Goal: Understand process/instructions: Learn how to perform a task or action

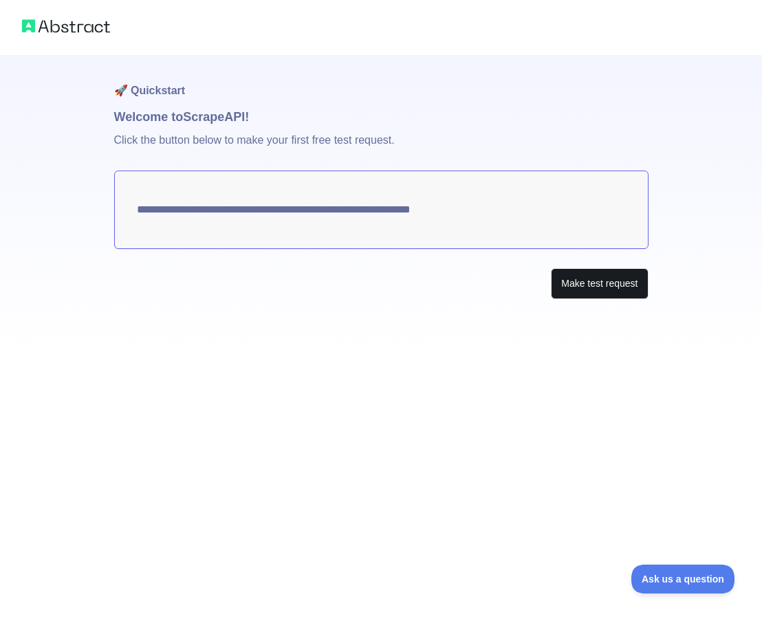
click at [613, 287] on button "Make test request" at bounding box center [599, 283] width 97 height 31
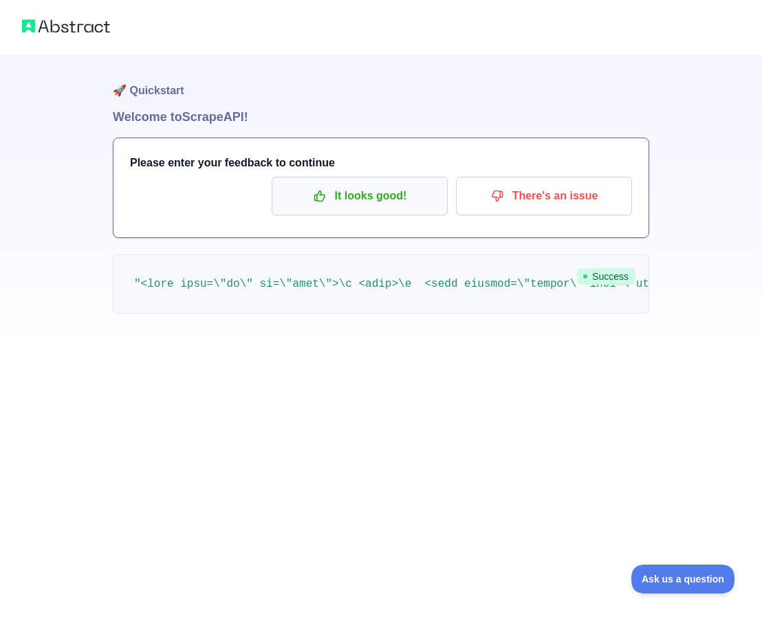
click at [360, 190] on p "It looks good!" at bounding box center [359, 195] width 155 height 23
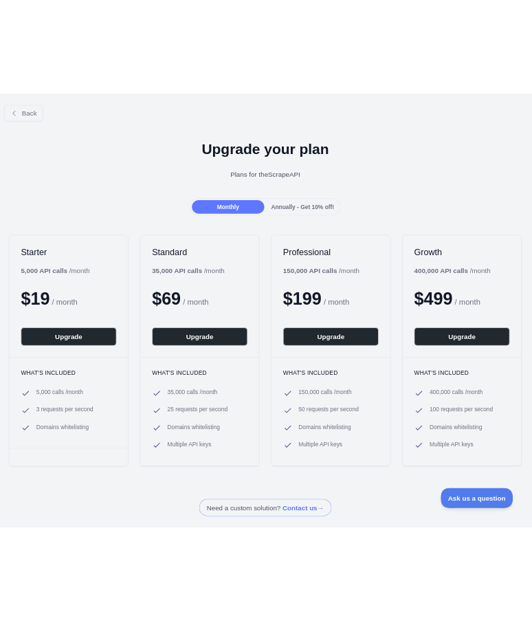
scroll to position [0, 1]
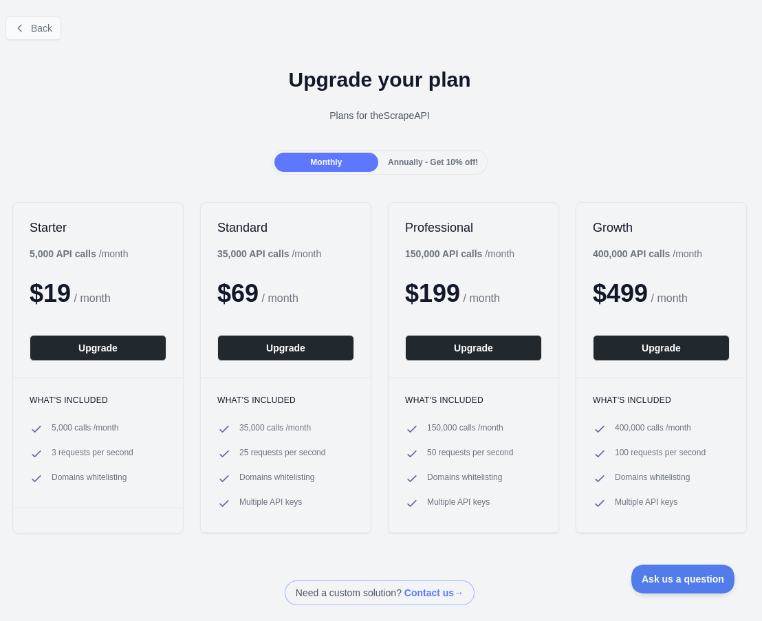
click at [26, 36] on button "Back" at bounding box center [34, 28] width 56 height 23
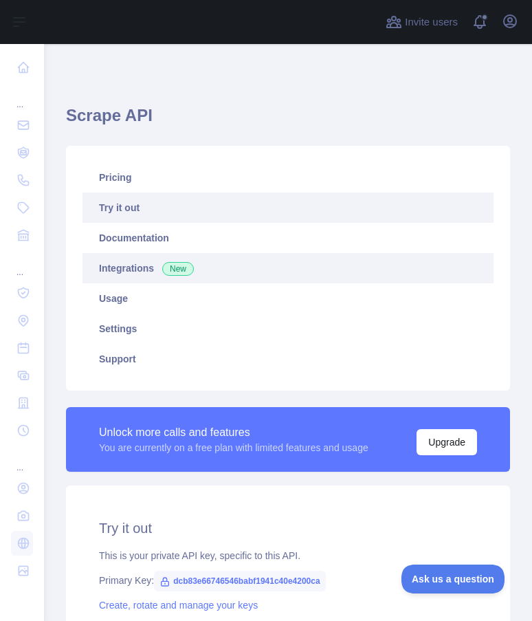
click at [127, 274] on link "Integrations New" at bounding box center [288, 268] width 411 height 30
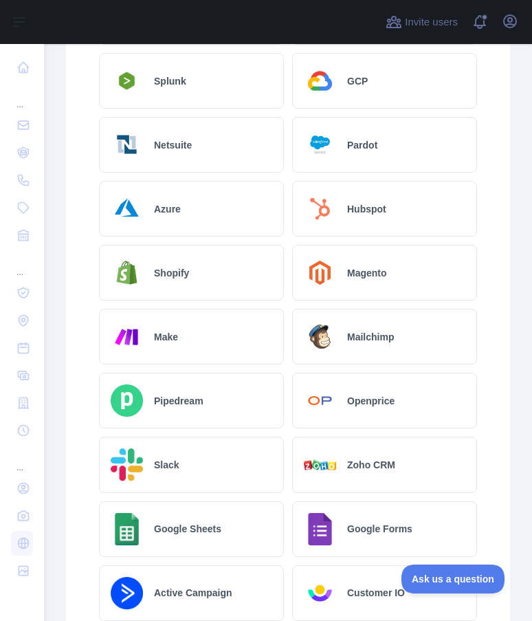
scroll to position [740, 0]
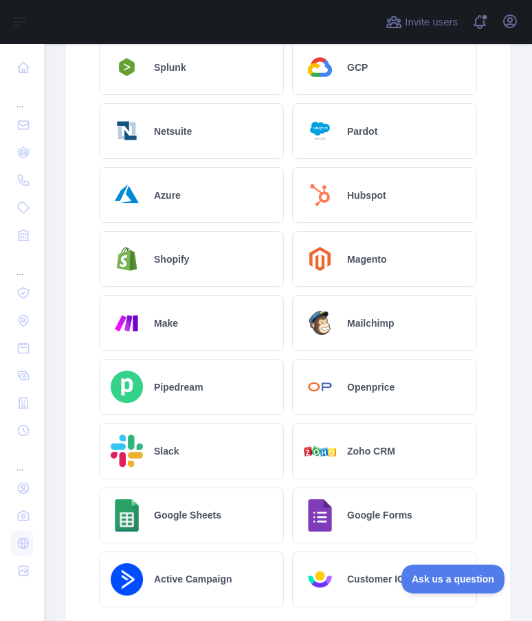
click at [153, 318] on div "Make" at bounding box center [191, 323] width 185 height 56
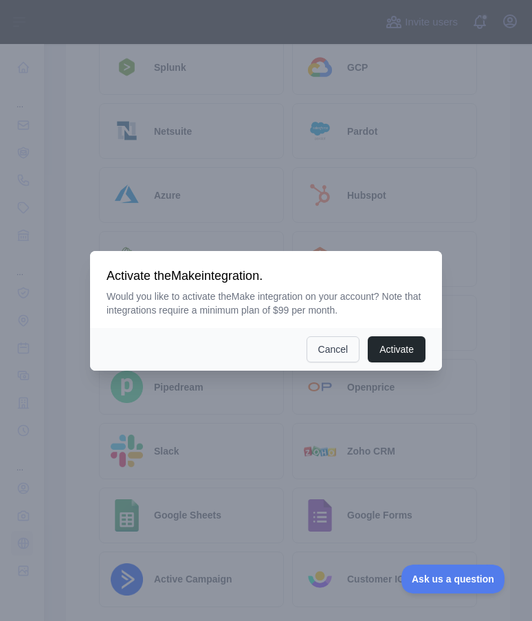
click at [341, 349] on button "Cancel" at bounding box center [334, 349] width 54 height 26
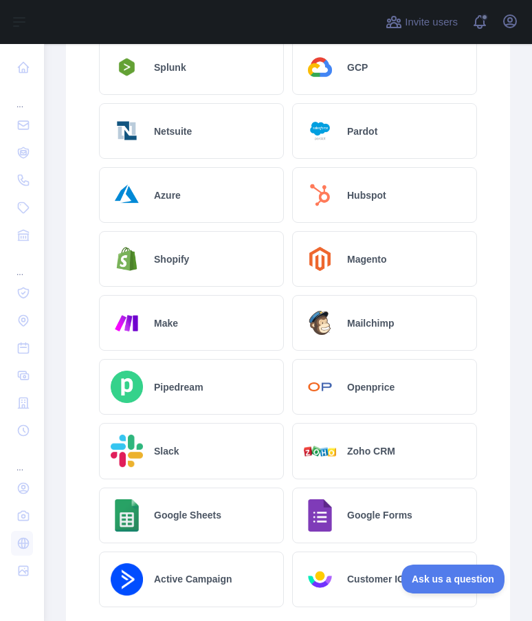
click at [159, 317] on h2 "Make" at bounding box center [166, 323] width 24 height 14
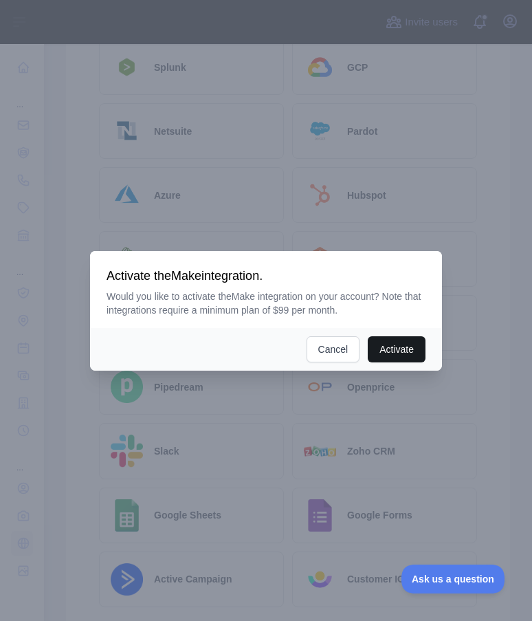
click at [403, 349] on button "Activate" at bounding box center [397, 349] width 58 height 26
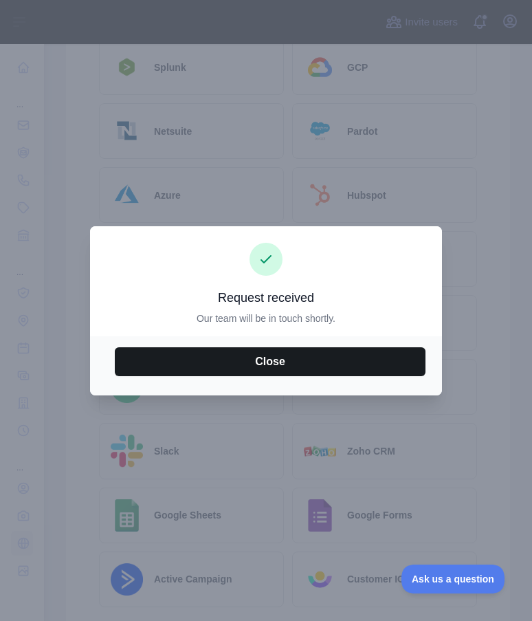
click at [311, 358] on button "Close" at bounding box center [270, 361] width 311 height 29
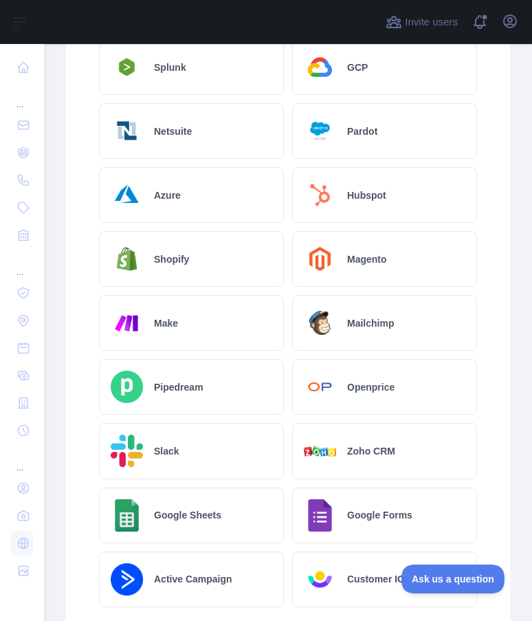
click at [131, 331] on img at bounding box center [127, 323] width 32 height 32
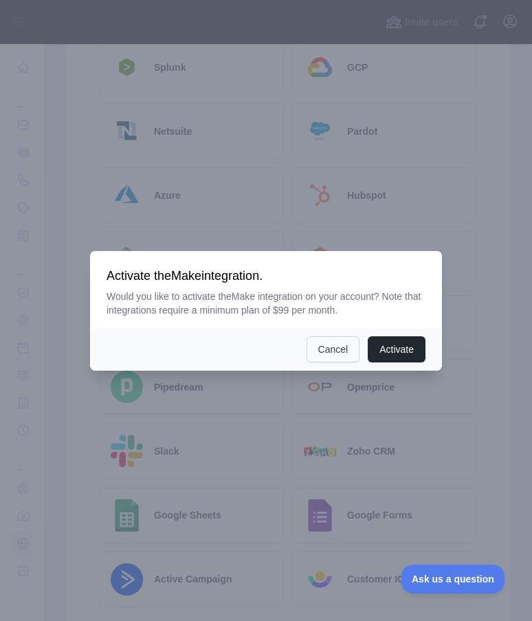
click at [322, 351] on button "Cancel" at bounding box center [334, 349] width 54 height 26
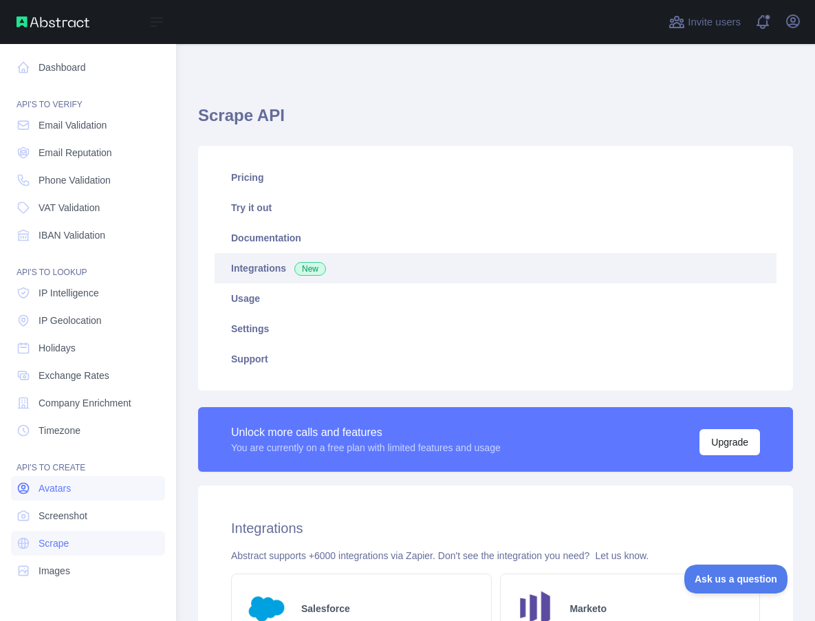
scroll to position [0, 0]
click at [67, 497] on link "Avatars" at bounding box center [88, 488] width 154 height 25
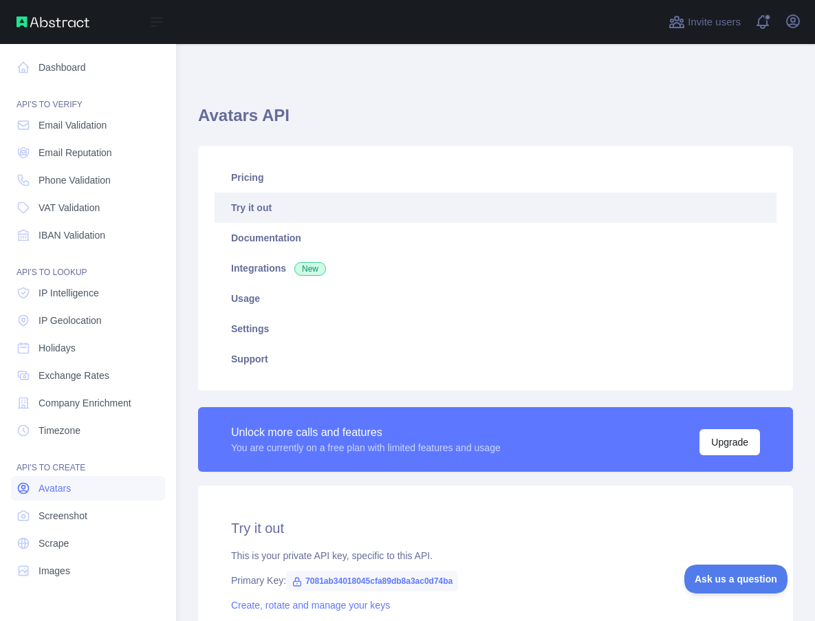
type textarea "**********"
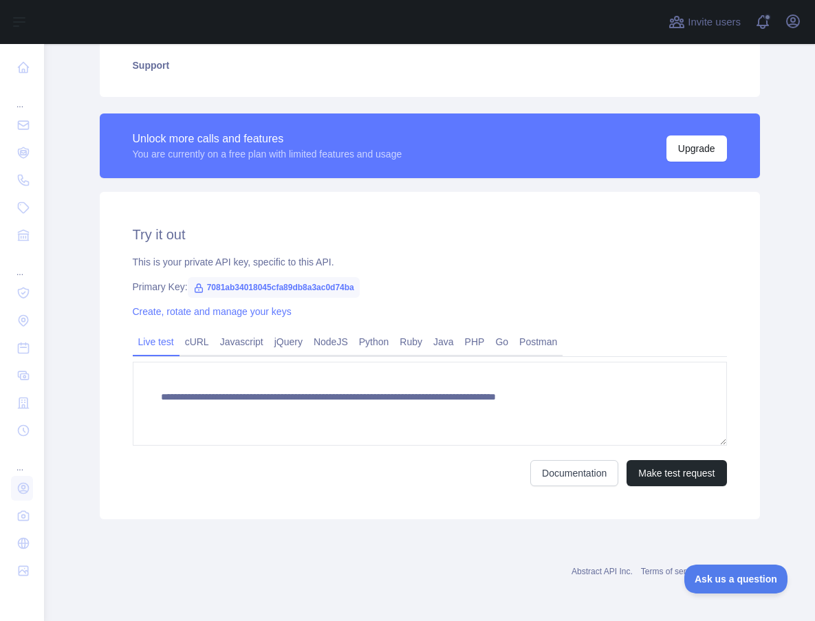
scroll to position [294, 0]
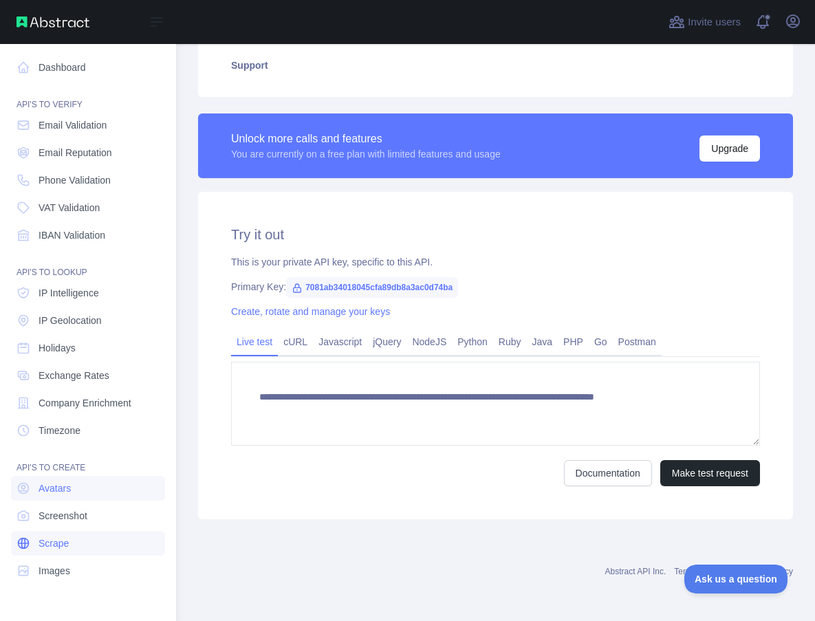
click at [65, 538] on span "Scrape" at bounding box center [54, 543] width 30 height 14
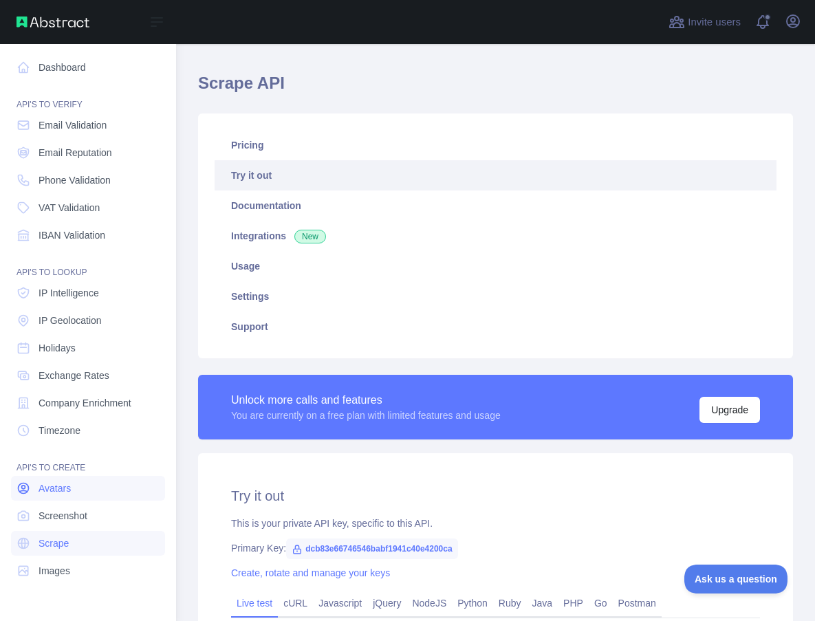
click at [61, 483] on span "Avatars" at bounding box center [55, 488] width 32 height 14
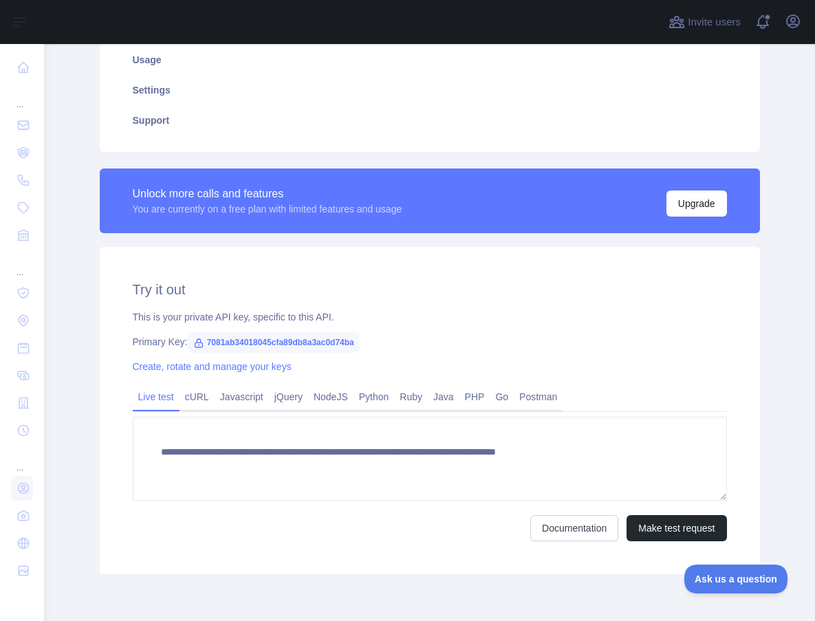
scroll to position [256, 0]
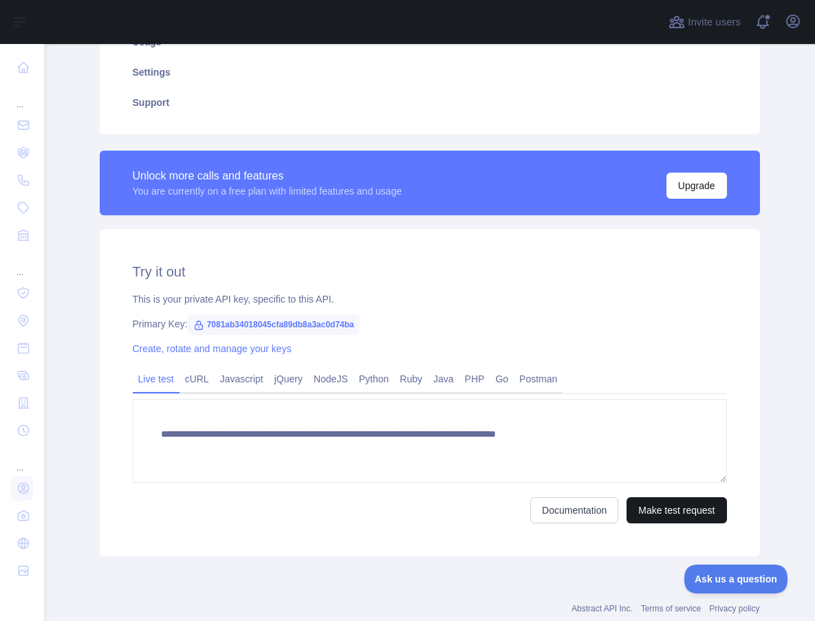
click at [655, 514] on button "Make test request" at bounding box center [676, 510] width 100 height 26
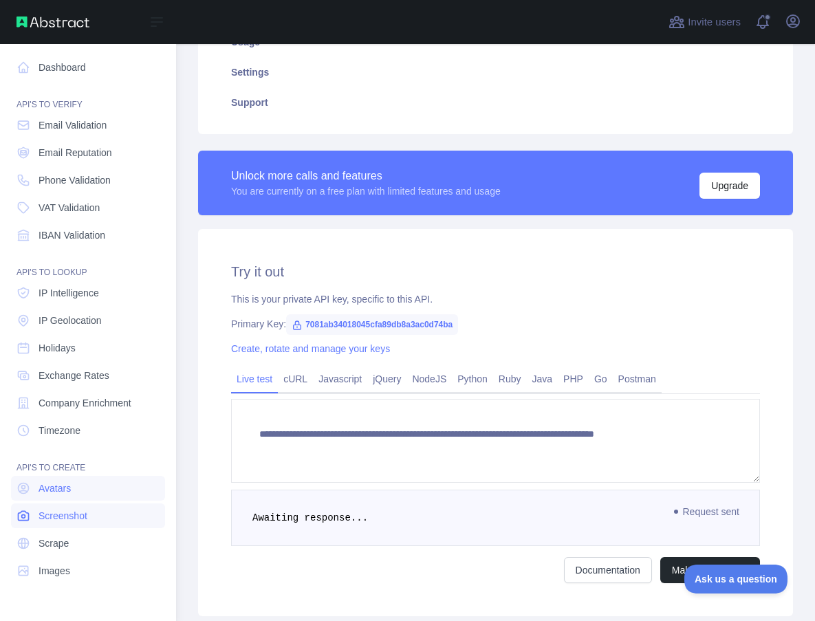
click at [45, 520] on span "Screenshot" at bounding box center [63, 516] width 49 height 14
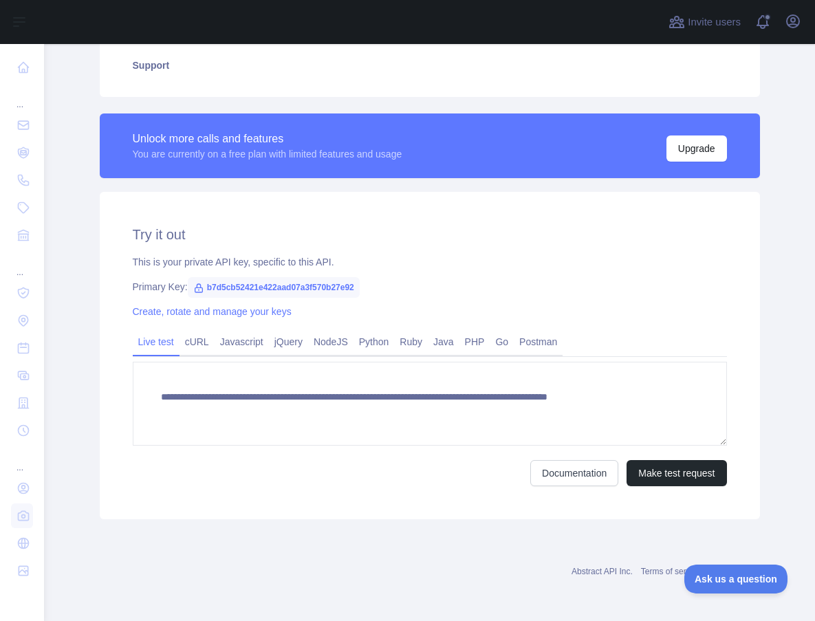
scroll to position [294, 0]
click at [656, 470] on button "Make test request" at bounding box center [676, 473] width 100 height 26
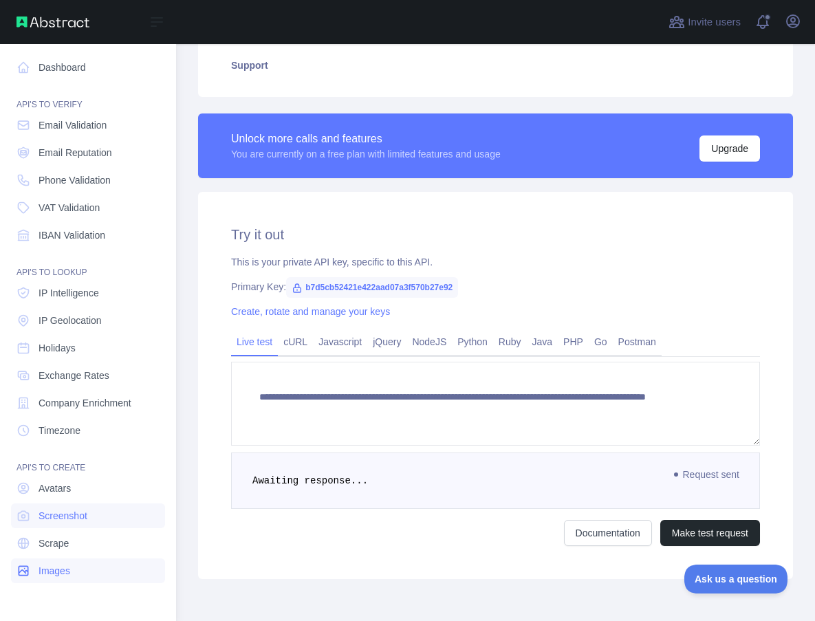
click at [48, 574] on span "Images" at bounding box center [55, 571] width 32 height 14
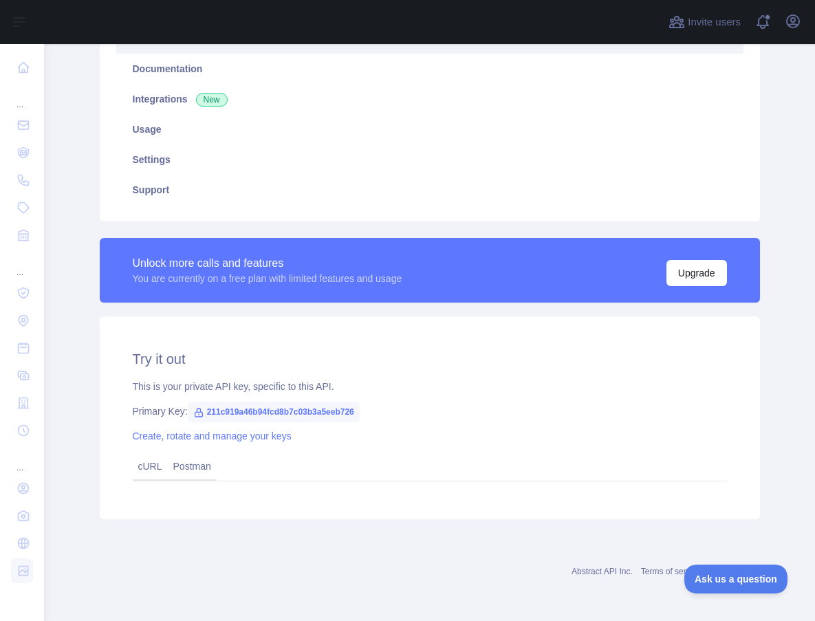
click at [488, 433] on div "Create, rotate and manage your keys" at bounding box center [430, 436] width 594 height 14
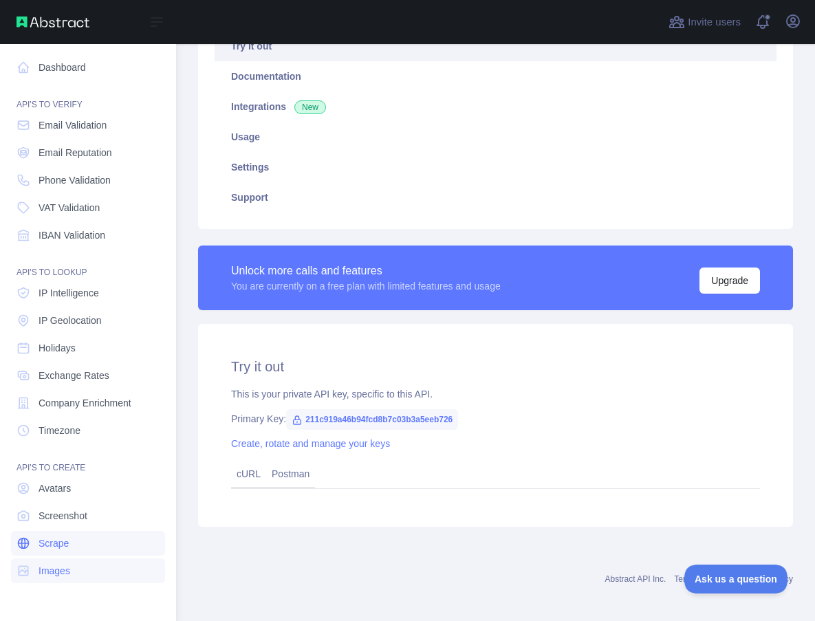
click at [32, 538] on link "Scrape" at bounding box center [88, 543] width 154 height 25
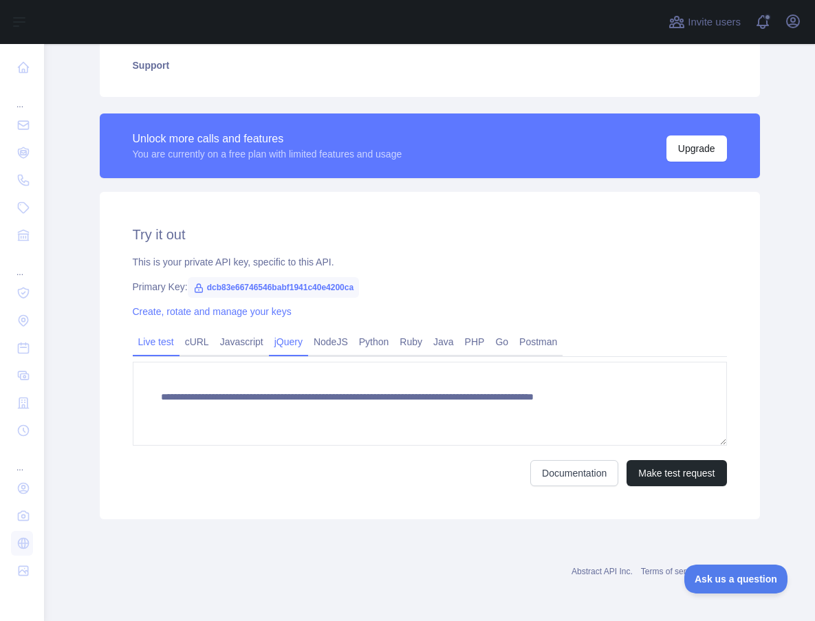
scroll to position [294, 0]
click at [285, 284] on span "dcb83e66746546babf1941c40e4200ca" at bounding box center [274, 287] width 172 height 21
click at [197, 287] on icon at bounding box center [199, 288] width 8 height 8
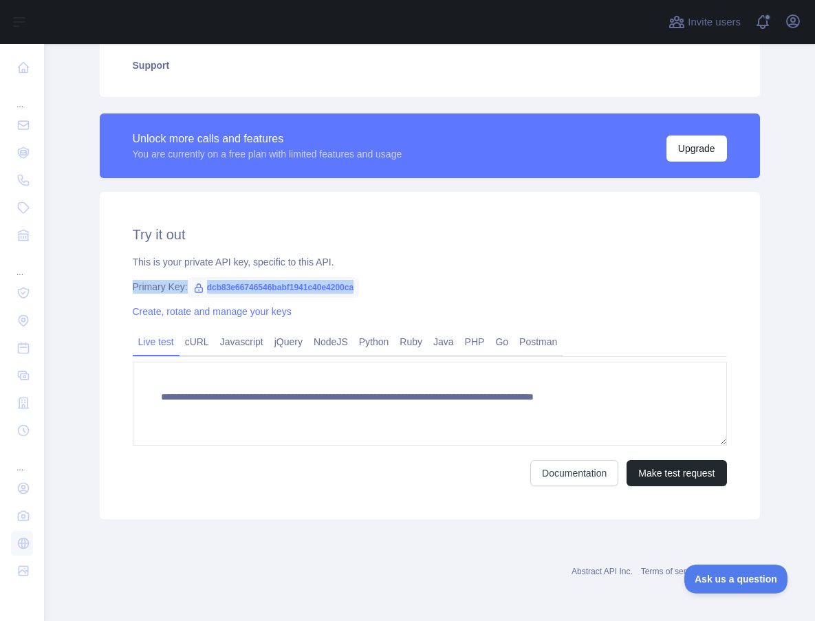
click at [238, 287] on span "dcb83e66746546babf1941c40e4200ca" at bounding box center [274, 287] width 172 height 21
click at [207, 342] on link "cURL" at bounding box center [196, 342] width 35 height 22
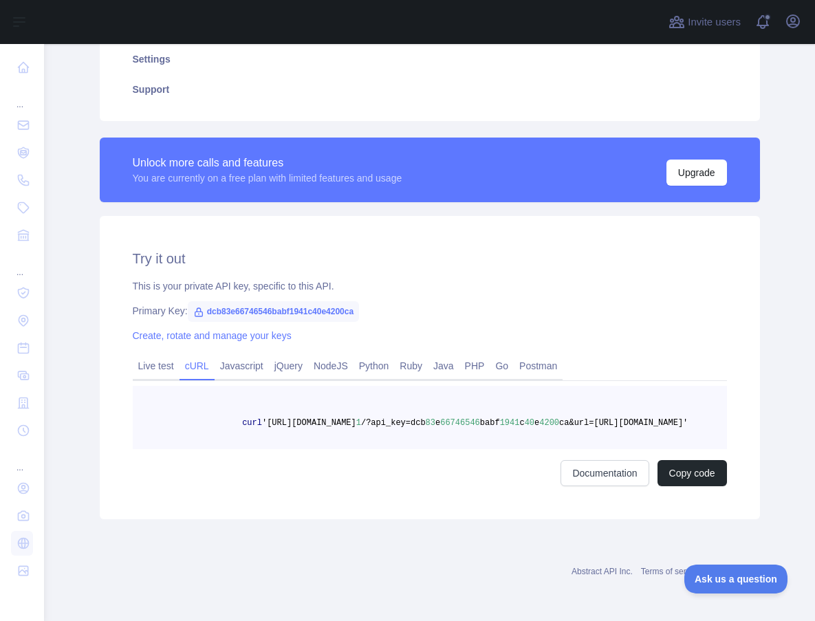
scroll to position [0, 0]
drag, startPoint x: 186, startPoint y: 422, endPoint x: 155, endPoint y: 421, distance: 31.6
click at [361, 421] on span "/?api_key=dcb" at bounding box center [393, 423] width 65 height 10
copy span "api_key"
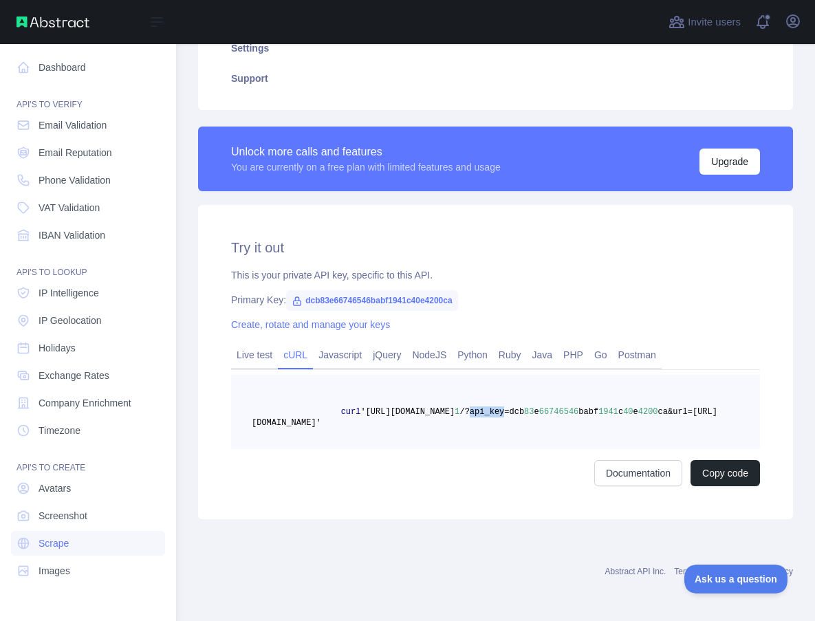
copy span "api_key"
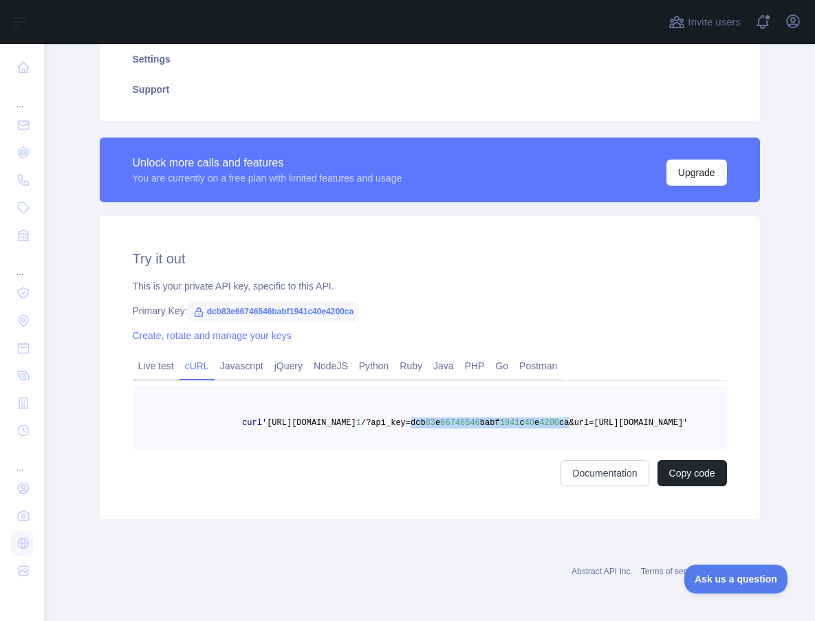
drag, startPoint x: 351, startPoint y: 423, endPoint x: 193, endPoint y: 421, distance: 157.5
click at [193, 421] on span "curl '[URL][DOMAIN_NAME] 1 /?api_key=dcb 83 e 66746546 babf 1941 c 40 e 4200 ca…" at bounding box center [420, 423] width 535 height 10
copy span "dcb 83 e 66746546 babf 1941 c 40 e 4200 ca"
click at [559, 420] on span "ca&url=[URL][DOMAIN_NAME]'" at bounding box center [623, 423] width 129 height 10
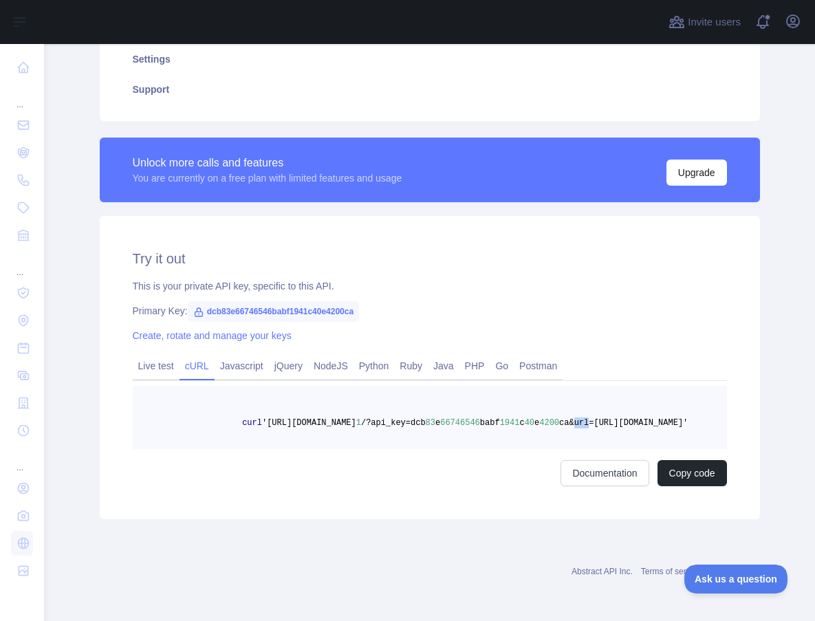
copy span "url"
drag, startPoint x: 516, startPoint y: 423, endPoint x: 378, endPoint y: 424, distance: 138.2
click at [559, 424] on span "ca&url=[URL][DOMAIN_NAME]'" at bounding box center [623, 423] width 129 height 10
copy span "[URL][DOMAIN_NAME]"
click at [238, 355] on link "Javascript" at bounding box center [242, 366] width 54 height 22
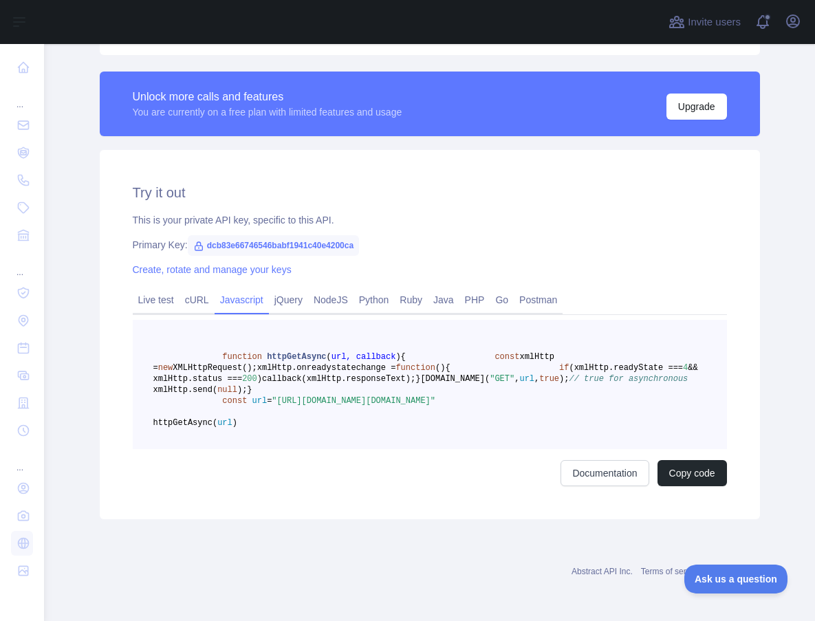
scroll to position [353, 0]
click at [351, 235] on span "dcb83e66746546babf1941c40e4200ca" at bounding box center [274, 245] width 172 height 21
copy span "dcb83e66746546babf1941c40e4200ca"
click at [285, 406] on span ""[URL][DOMAIN_NAME][DOMAIN_NAME]"" at bounding box center [354, 401] width 164 height 10
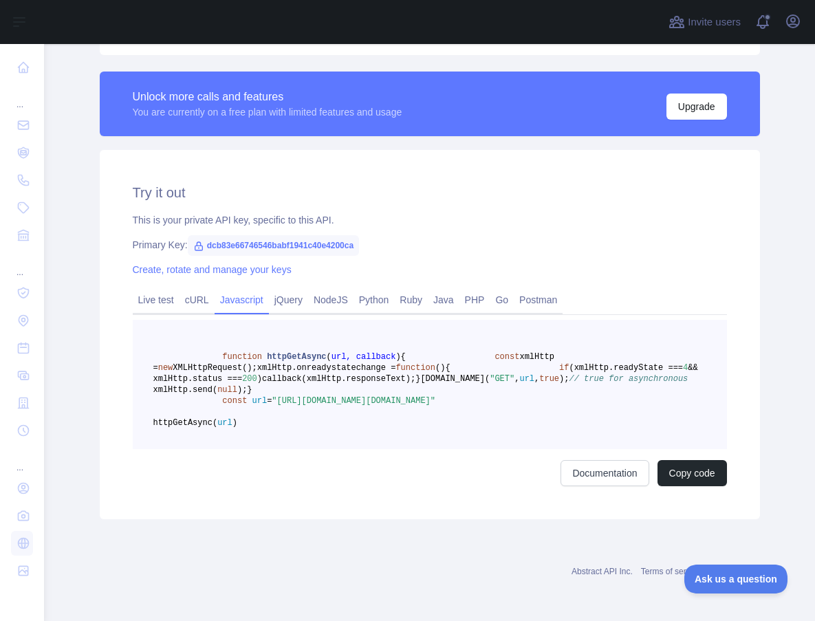
drag, startPoint x: 285, startPoint y: 448, endPoint x: 514, endPoint y: 462, distance: 229.4
click at [435, 406] on span ""[URL][DOMAIN_NAME][DOMAIN_NAME]"" at bounding box center [354, 401] width 164 height 10
copy span "[URL][DOMAIN_NAME][DOMAIN_NAME]"
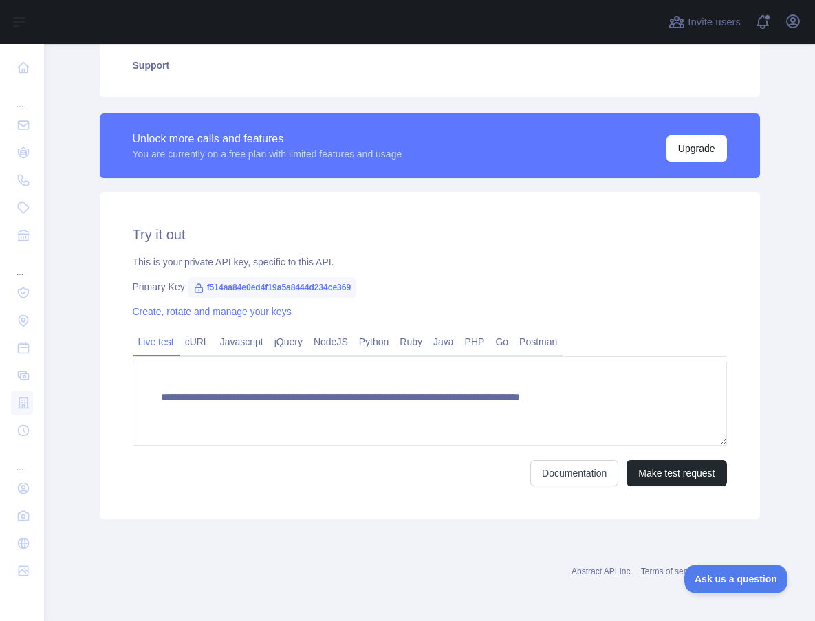
scroll to position [294, 0]
click at [670, 485] on button "Make test request" at bounding box center [676, 473] width 100 height 26
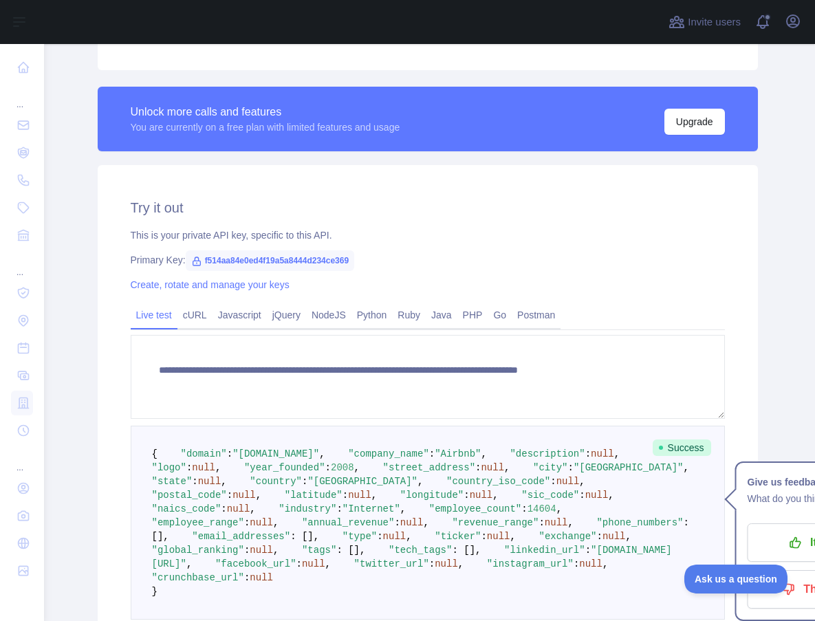
scroll to position [273, 2]
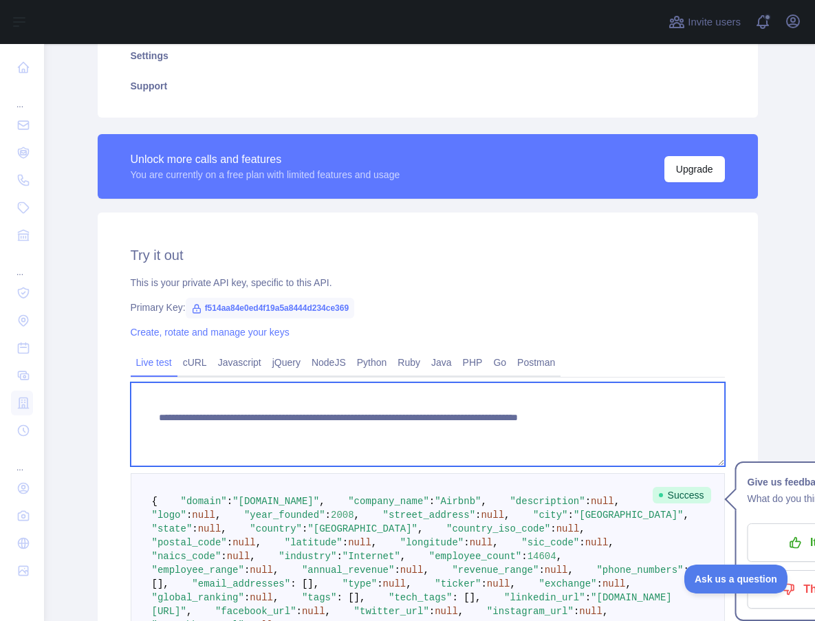
drag, startPoint x: 693, startPoint y: 417, endPoint x: 155, endPoint y: 416, distance: 538.4
click at [155, 416] on textarea "**********" at bounding box center [428, 424] width 594 height 84
click at [513, 424] on textarea "**********" at bounding box center [428, 424] width 594 height 84
drag, startPoint x: 593, startPoint y: 416, endPoint x: 151, endPoint y: 417, distance: 442.1
click at [151, 417] on textarea "**********" at bounding box center [428, 424] width 594 height 84
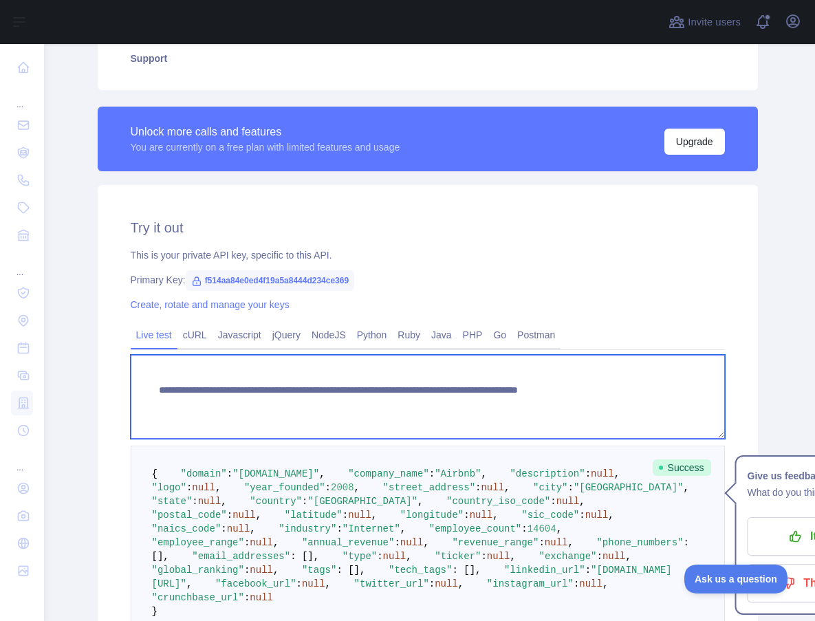
scroll to position [311, 2]
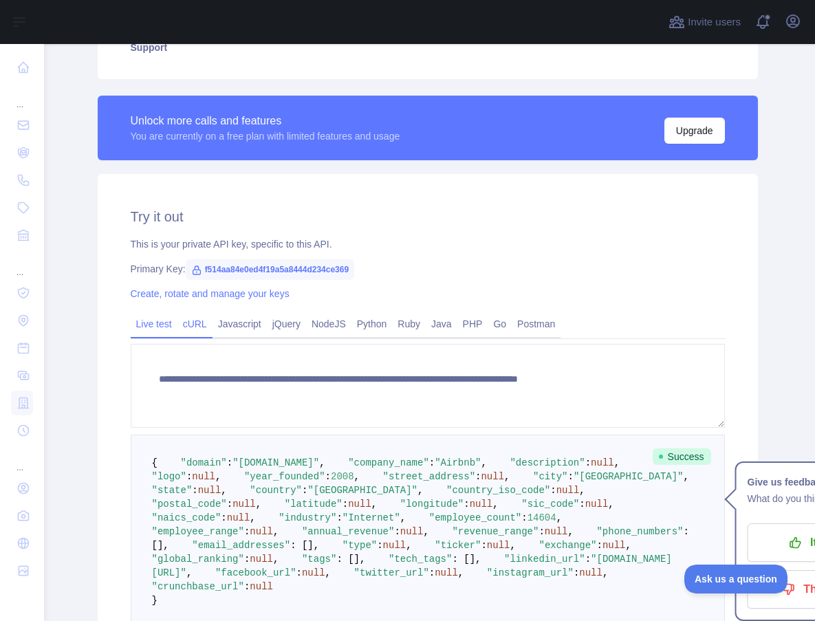
click at [203, 324] on link "cURL" at bounding box center [194, 324] width 35 height 22
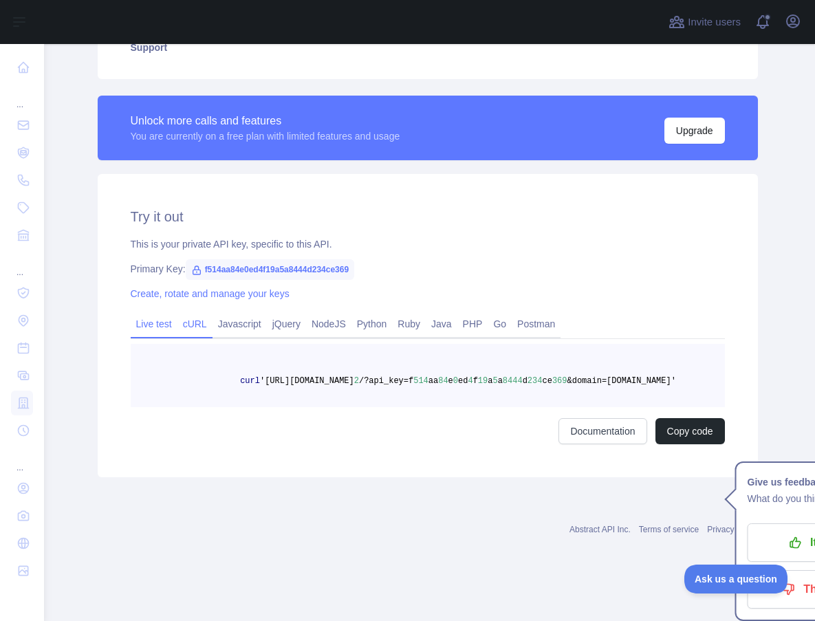
click at [153, 320] on link "Live test" at bounding box center [154, 324] width 47 height 22
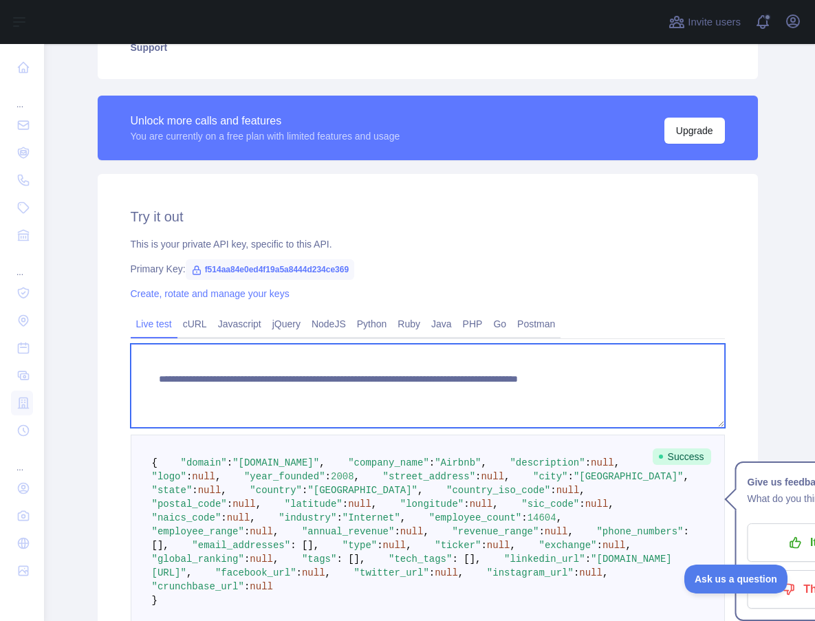
click at [613, 380] on textarea "**********" at bounding box center [428, 386] width 594 height 84
drag, startPoint x: 639, startPoint y: 379, endPoint x: 688, endPoint y: 378, distance: 48.1
click at [688, 378] on textarea "**********" at bounding box center [428, 386] width 594 height 84
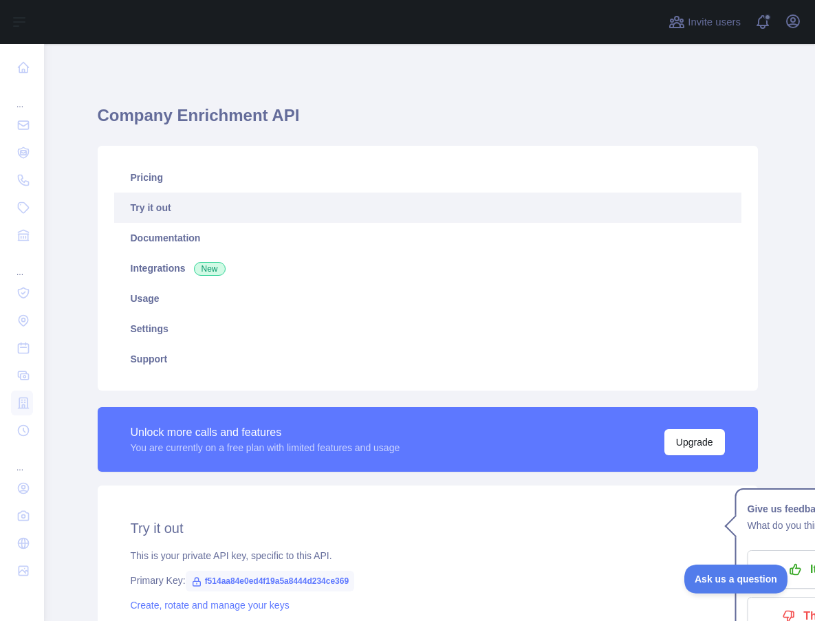
scroll to position [0, 2]
